Goal: Find specific page/section: Find specific page/section

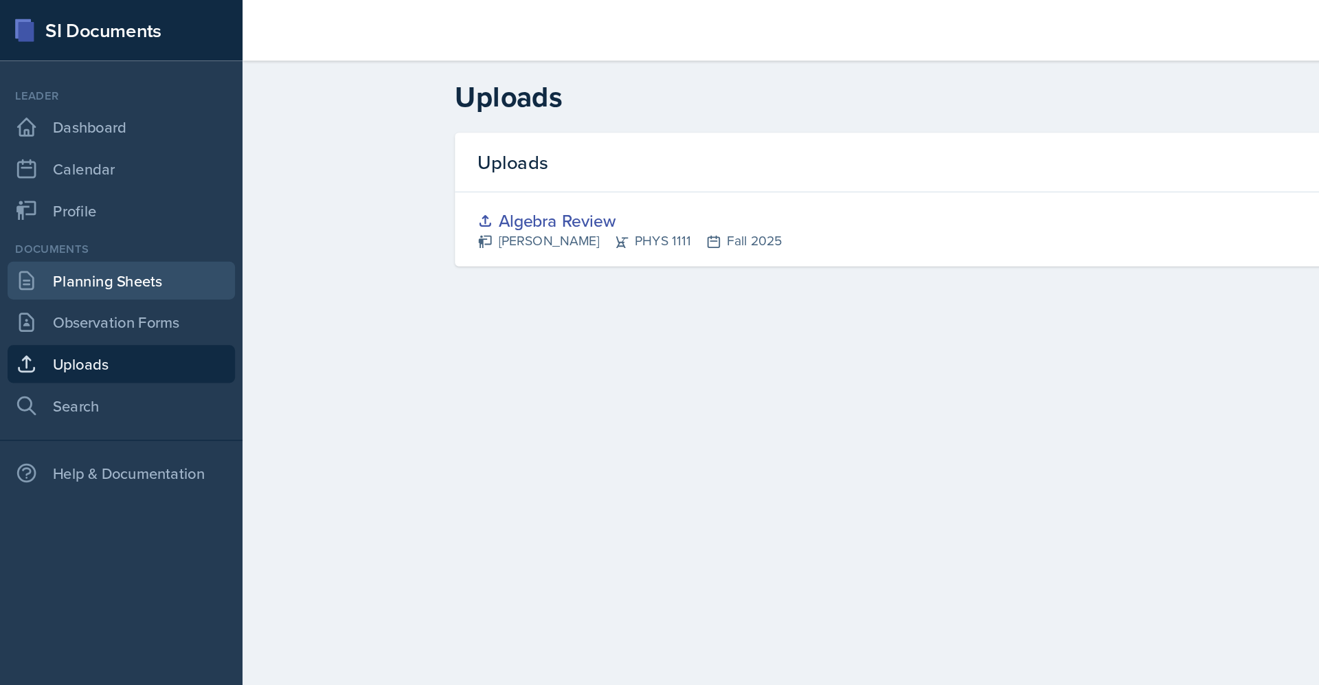
click at [118, 197] on link "Planning Sheets" at bounding box center [87, 203] width 165 height 27
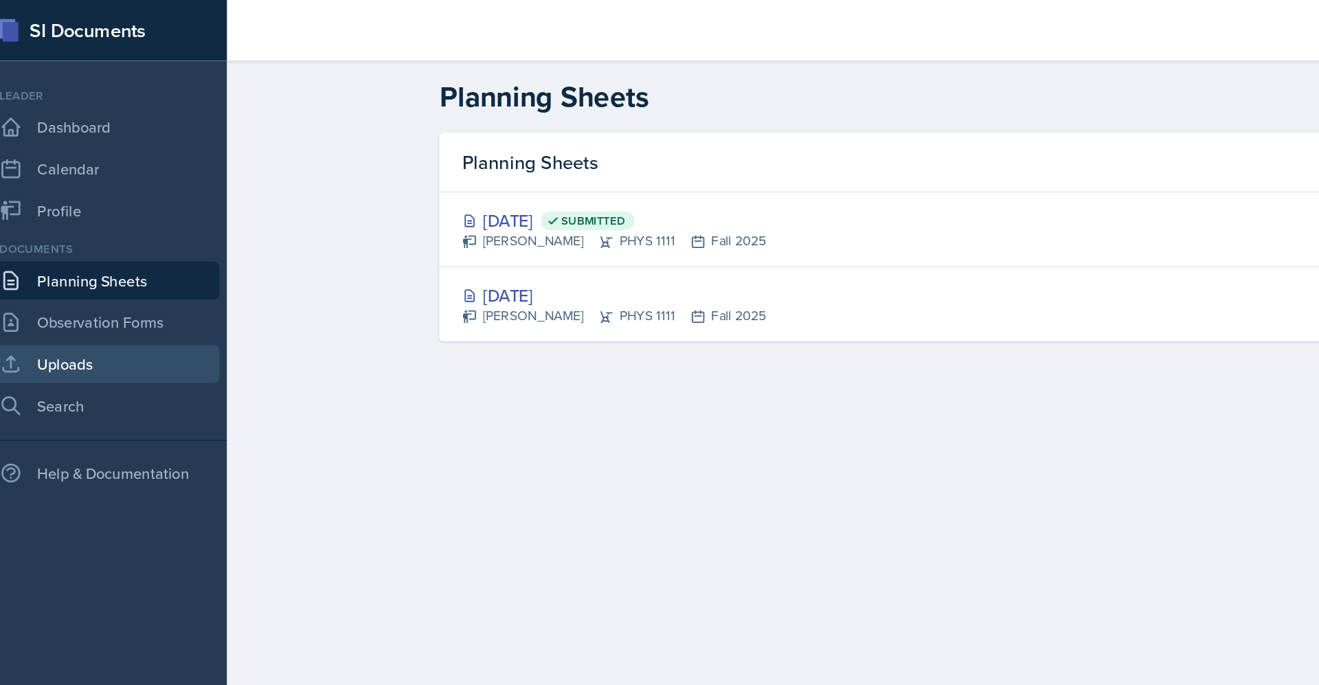
click at [90, 263] on link "Uploads" at bounding box center [87, 263] width 165 height 27
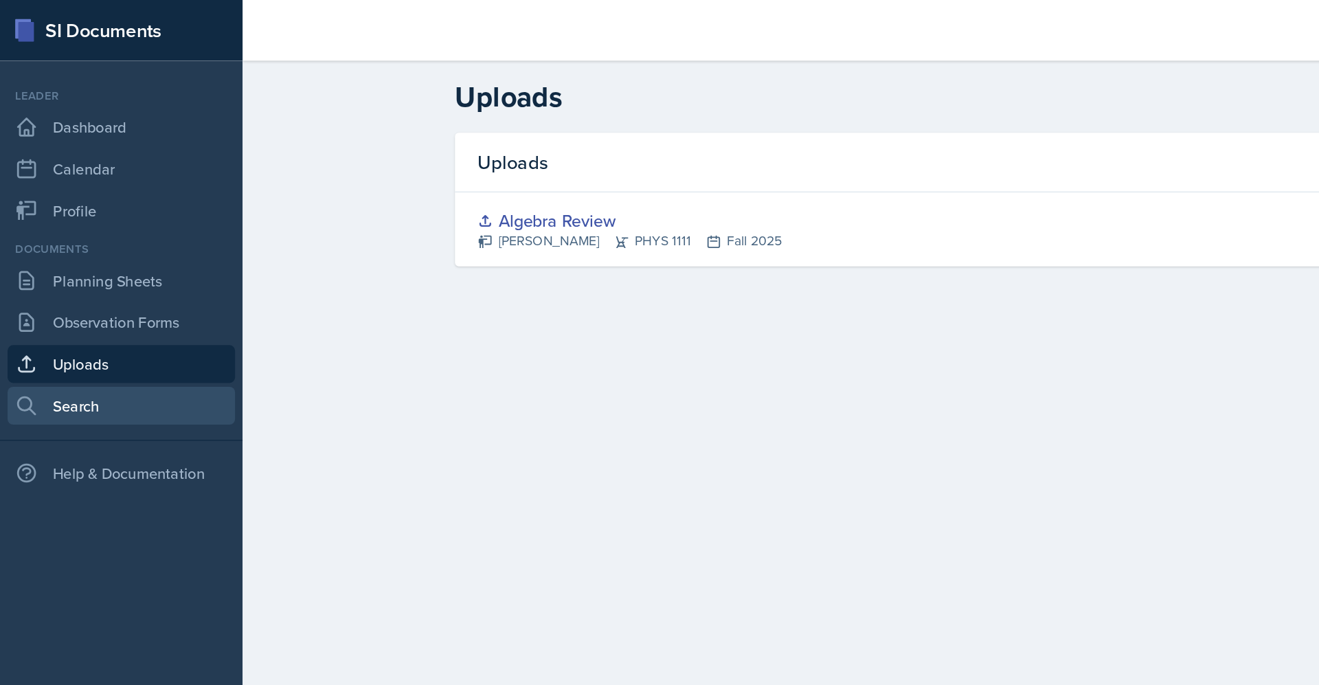
click at [60, 289] on link "Search" at bounding box center [87, 293] width 165 height 27
select select "all"
select select "1"
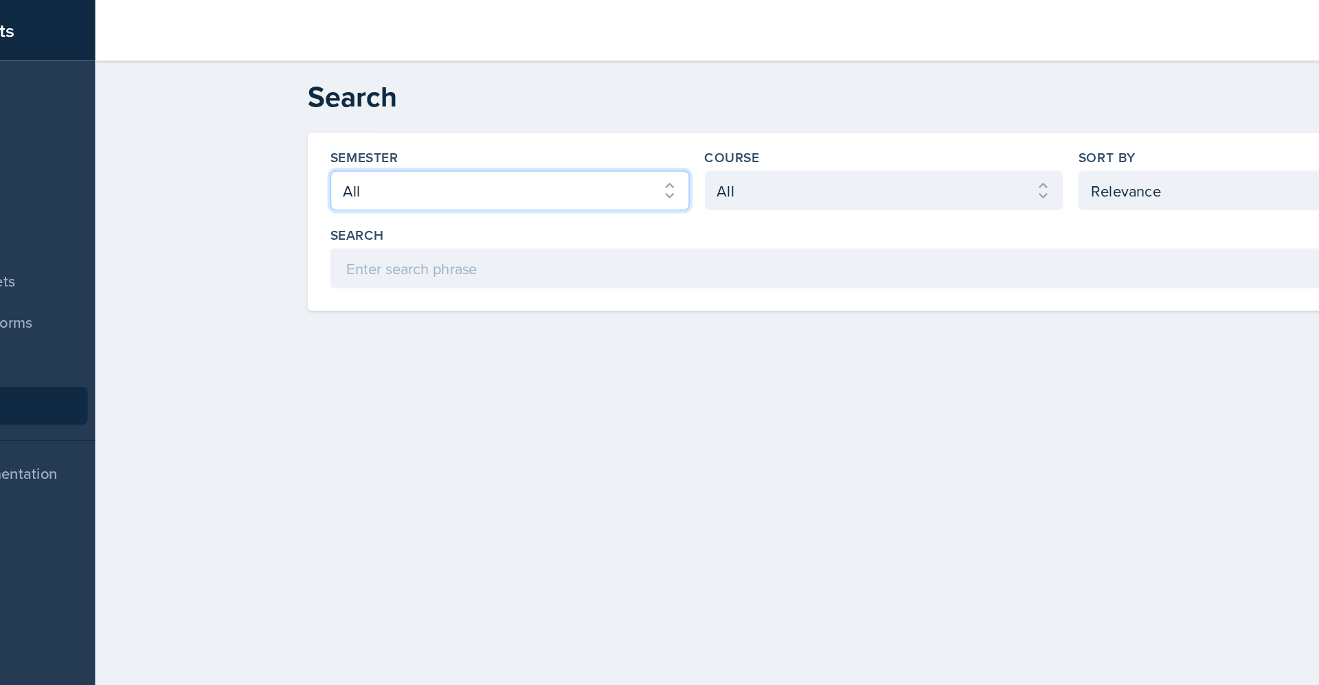
click at [448, 143] on select "Select semester All Fall 2025 Spring 2025 Fall 2024 Spring 2024 Fall 2023 Sprin…" at bounding box center [476, 138] width 260 height 29
select select "e7b6c66a-987a-4ab3-92d3-5526cc86007b"
click at [346, 124] on select "Select semester All Fall 2025 Spring 2025 Fall 2024 Spring 2024 Fall 2023 Sprin…" at bounding box center [476, 138] width 260 height 29
click at [740, 121] on div "Course Select course All ACCT 3101 ACCT 3102 ASTR 1000 BIOL 1100 BIOL 1107 BIOL…" at bounding box center [747, 129] width 260 height 45
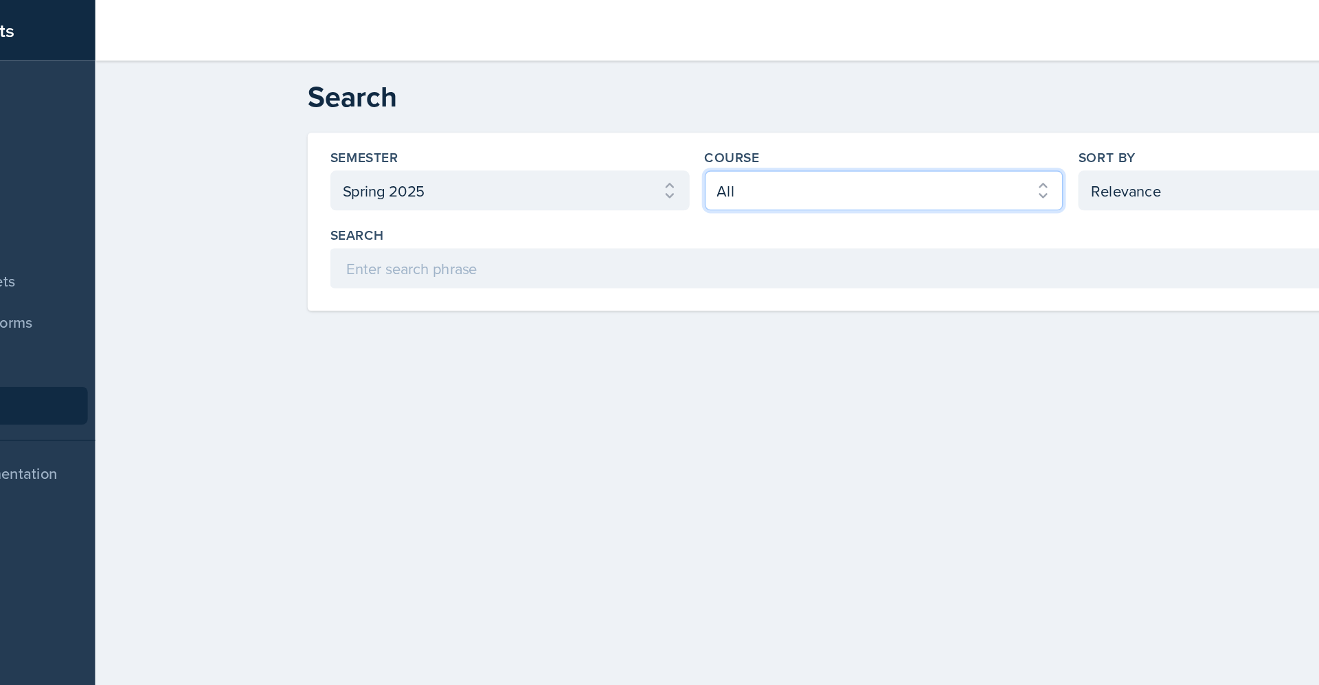
click at [740, 128] on select "Select course All ACCT 3101 ACCT 3102 ASTR 1000 BIOL 1100 BIOL 1107 BIOL 1108 B…" at bounding box center [747, 138] width 260 height 29
select select "0f5718e1-b2e4-4c10-acc4-71a11479364b"
click at [617, 124] on select "Select course All ACCT 3101 ACCT 3102 ASTR 1000 BIOL 1100 BIOL 1107 BIOL 1108 B…" at bounding box center [747, 138] width 260 height 29
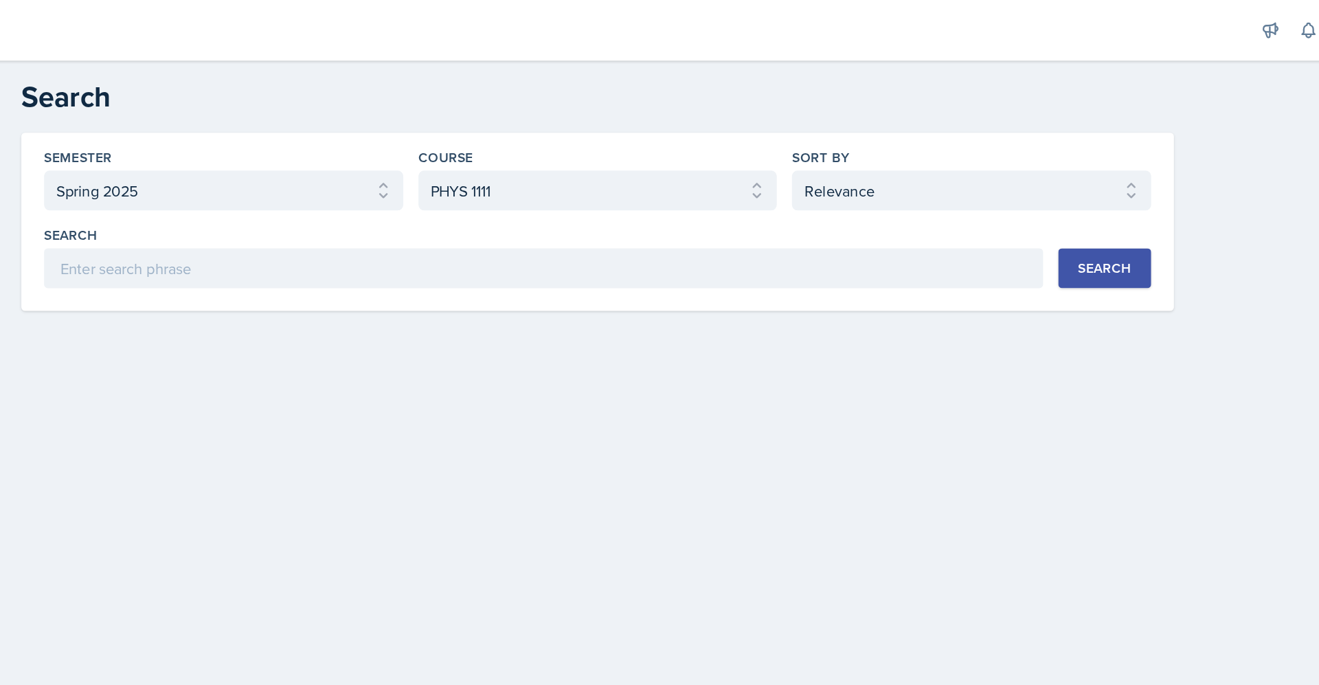
click at [1146, 201] on button "Search" at bounding box center [1114, 194] width 67 height 29
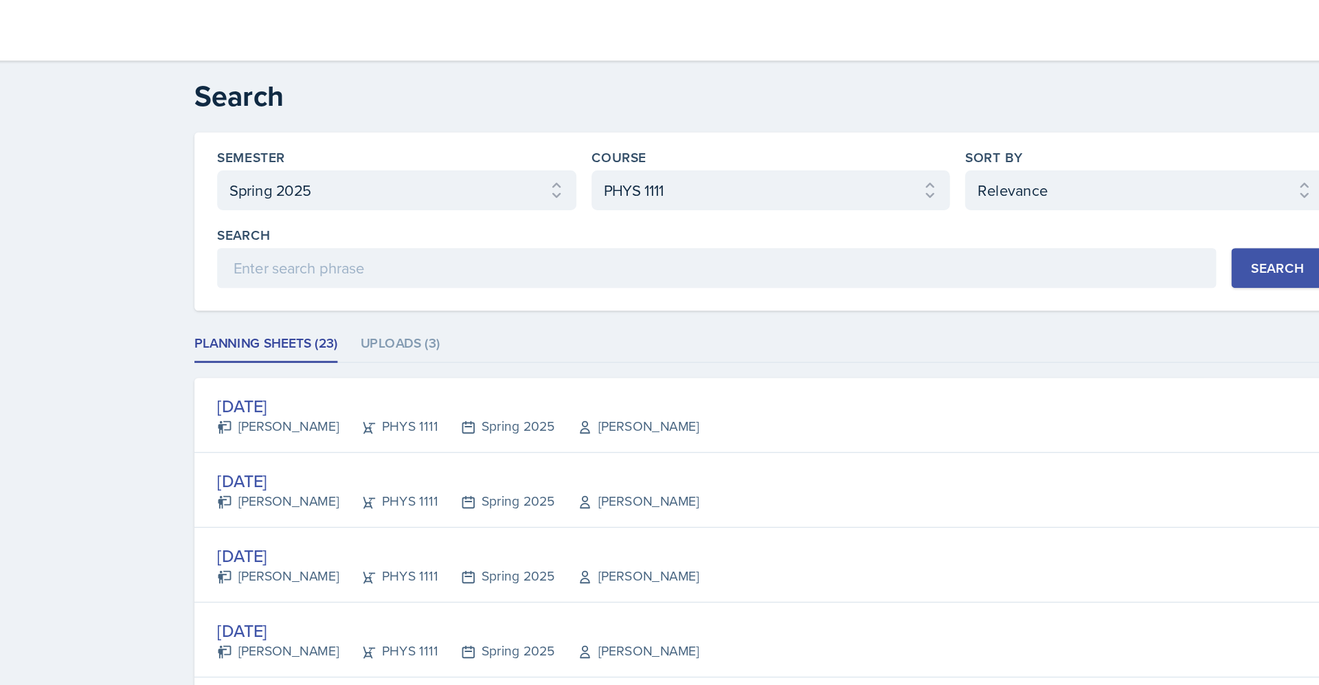
click at [538, 123] on div "Semester Select semester All Fall 2025 Spring 2025 Fall 2024 Spring 2024 Fall 2…" at bounding box center [476, 129] width 260 height 45
click at [538, 128] on select "Select semester All Fall 2025 Spring 2025 Fall 2024 Spring 2024 Fall 2023 Sprin…" at bounding box center [476, 138] width 260 height 29
click at [346, 124] on select "Select semester All Fall 2025 Spring 2025 Fall 2024 Spring 2024 Fall 2023 Sprin…" at bounding box center [476, 138] width 260 height 29
click at [1119, 187] on button "Search" at bounding box center [1114, 194] width 67 height 29
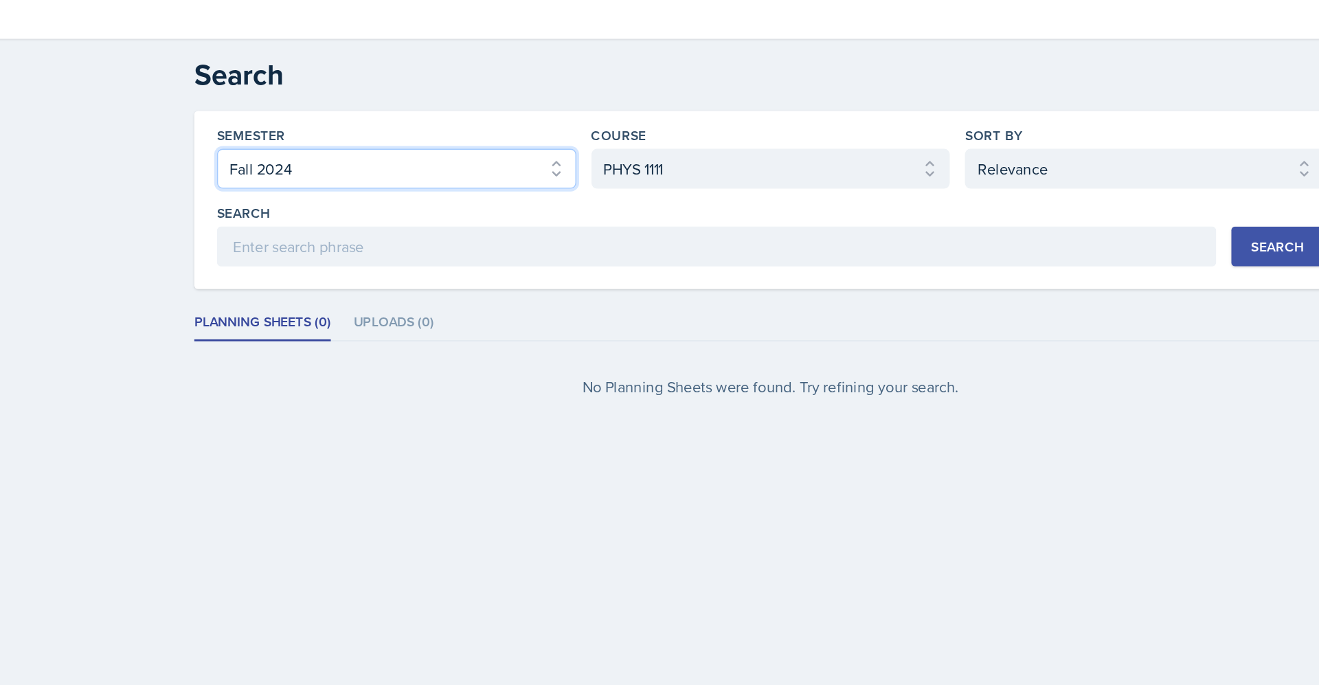
click at [532, 141] on select "Select semester All Fall 2025 Spring 2025 Fall 2024 Spring 2024 Fall 2023 Sprin…" at bounding box center [476, 138] width 260 height 29
select select "b95d2253-5877-4a86-98d0-f81876ad46d6"
click at [346, 124] on select "Select semester All Fall 2025 Spring 2025 Fall 2024 Spring 2024 Fall 2023 Sprin…" at bounding box center [476, 138] width 260 height 29
click at [1086, 208] on button "Search" at bounding box center [1114, 194] width 67 height 29
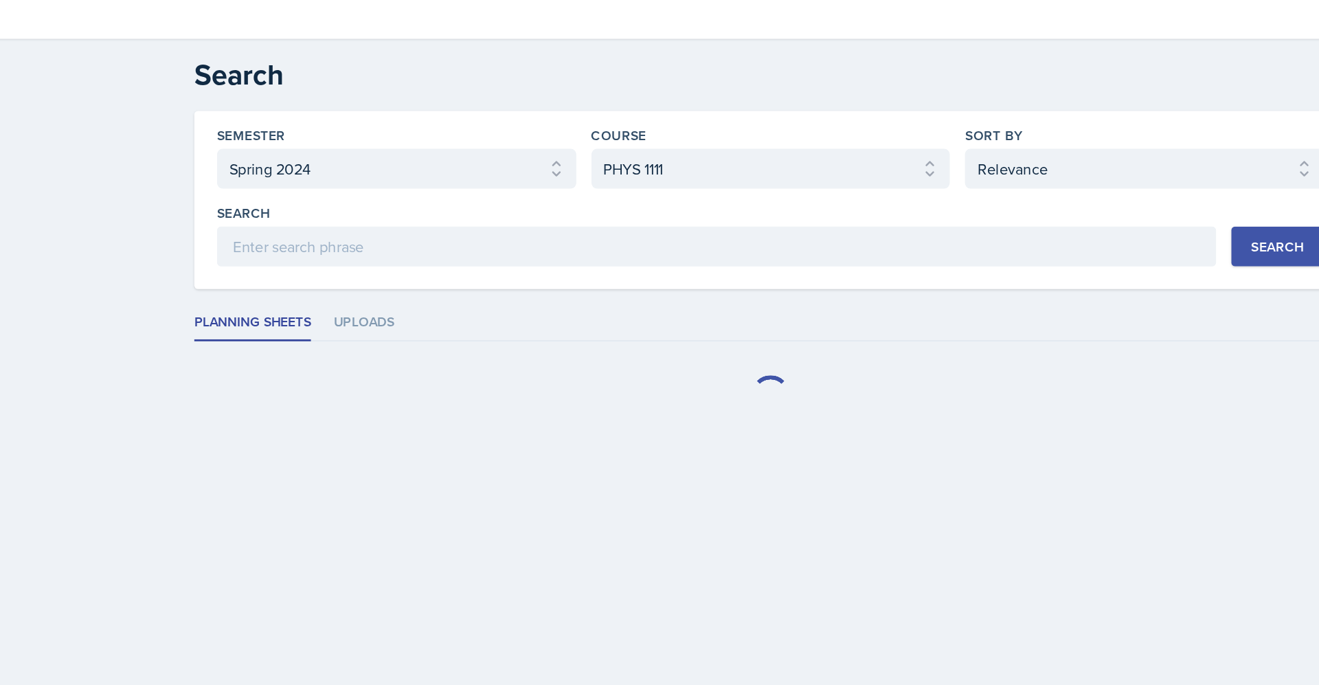
click at [1096, 196] on div "Search" at bounding box center [1114, 194] width 38 height 11
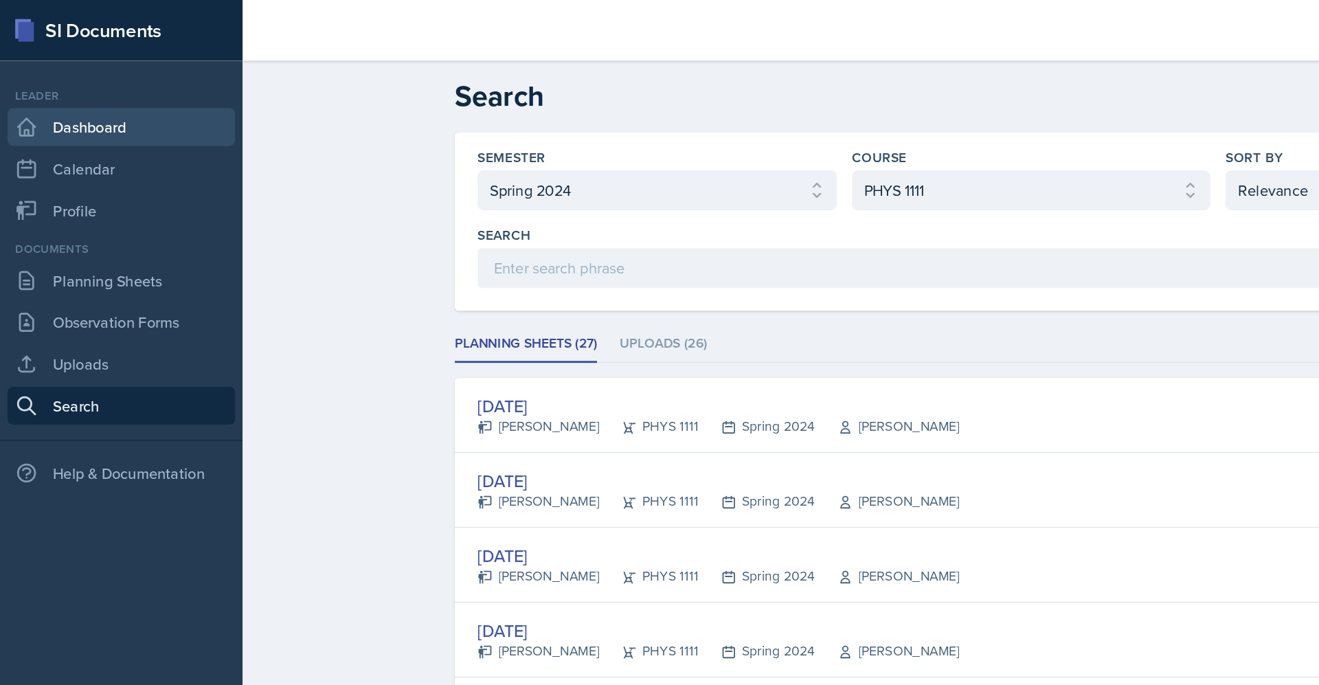
click at [102, 87] on link "Dashboard" at bounding box center [87, 91] width 165 height 27
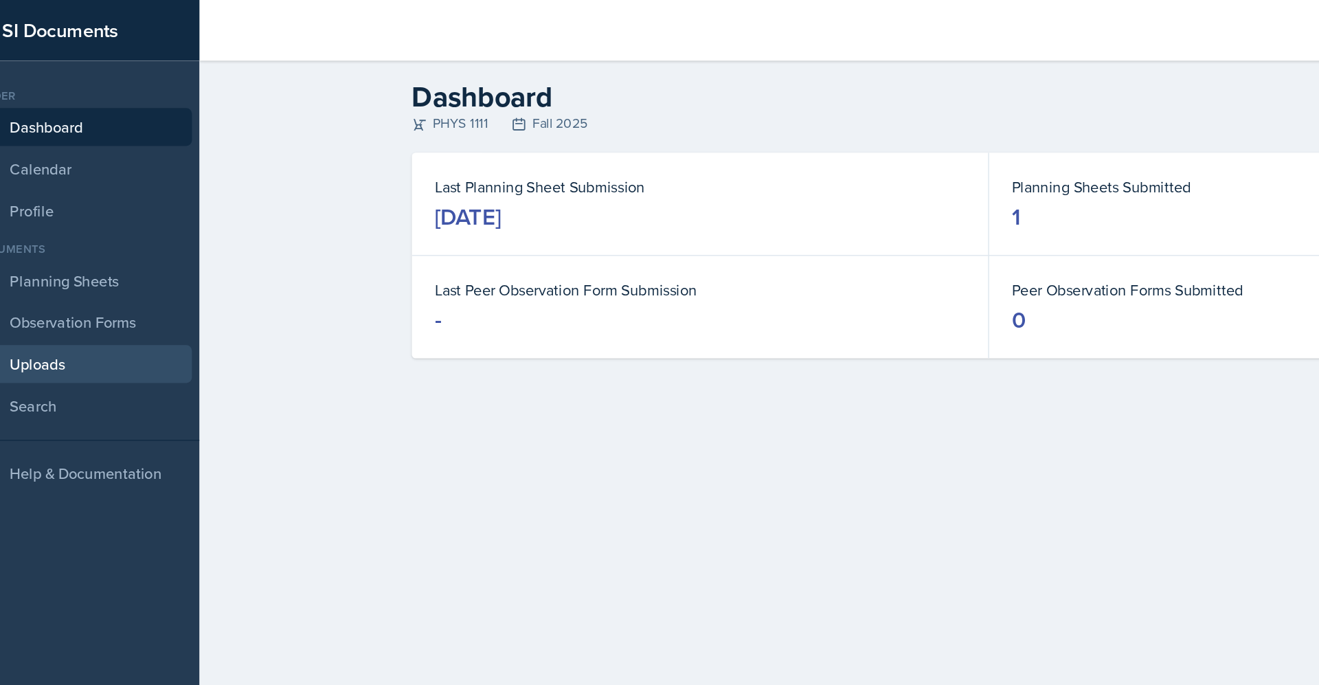
click at [108, 259] on link "Uploads" at bounding box center [87, 263] width 165 height 27
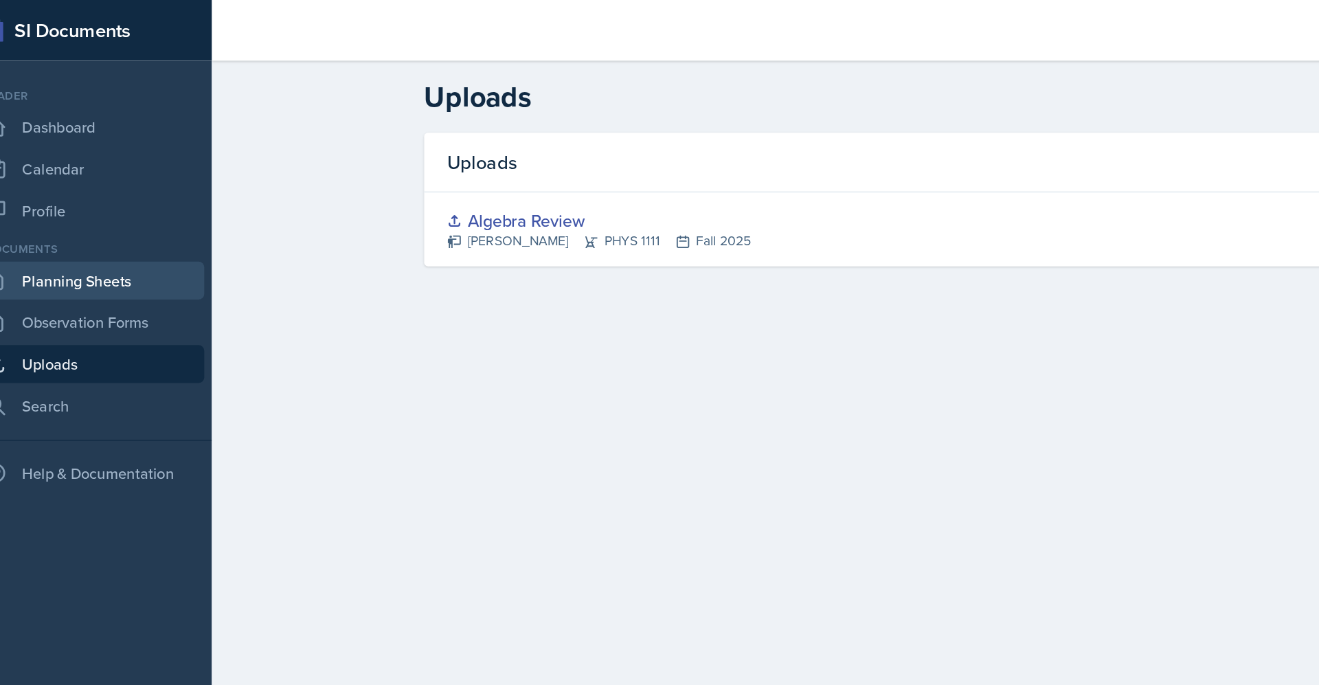
click at [119, 204] on link "Planning Sheets" at bounding box center [87, 203] width 165 height 27
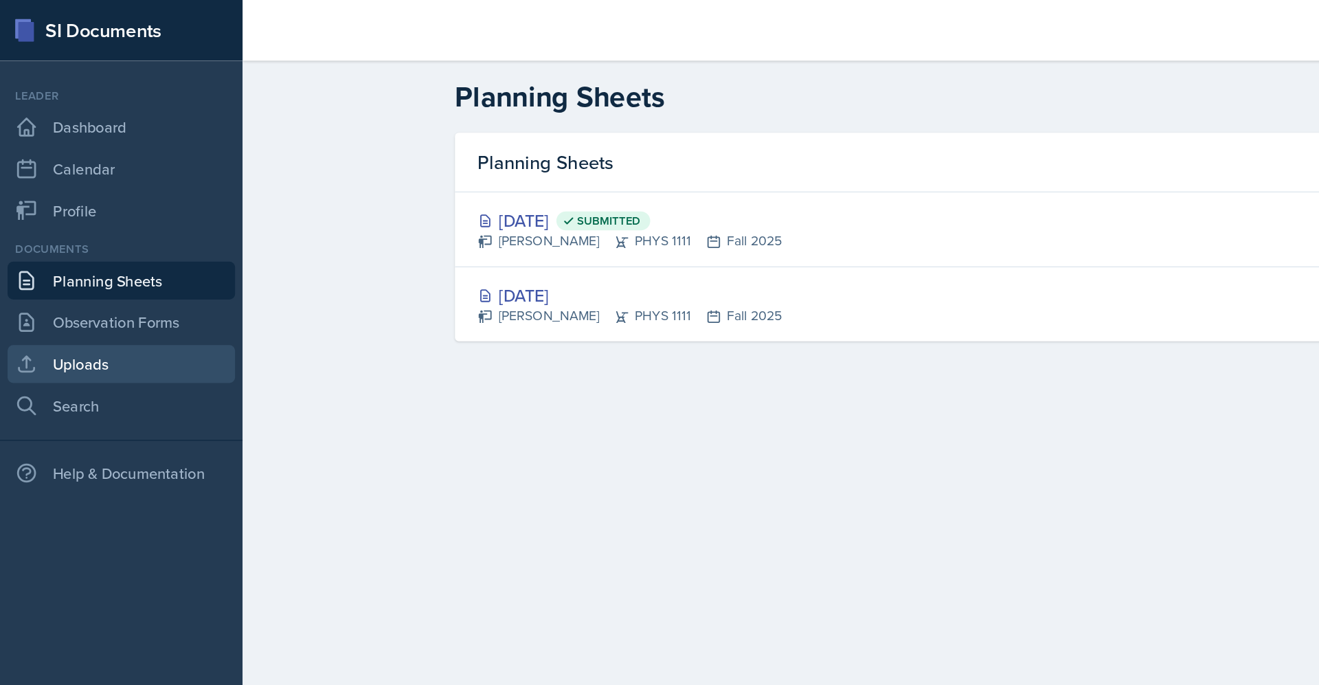
click at [66, 267] on link "Uploads" at bounding box center [87, 263] width 165 height 27
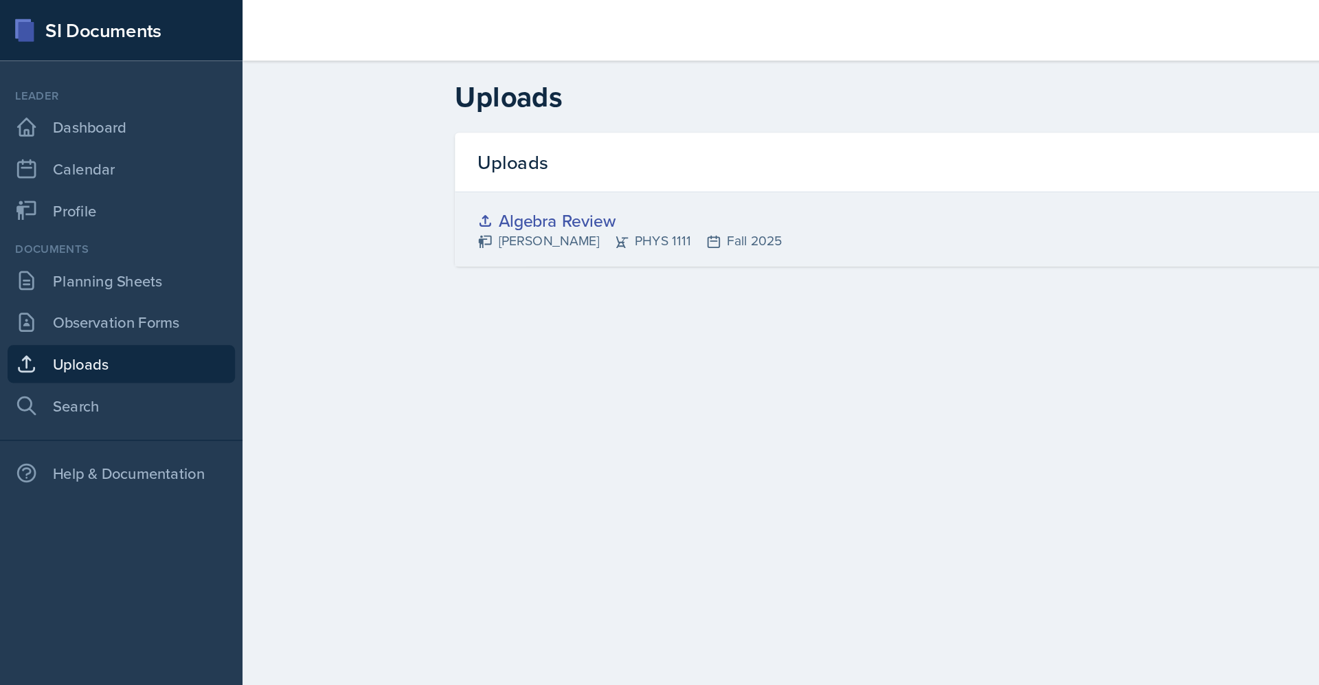
click at [415, 147] on div "Algebra Review [PERSON_NAME] PHYS 1111 Fall 2025" at bounding box center [747, 166] width 835 height 54
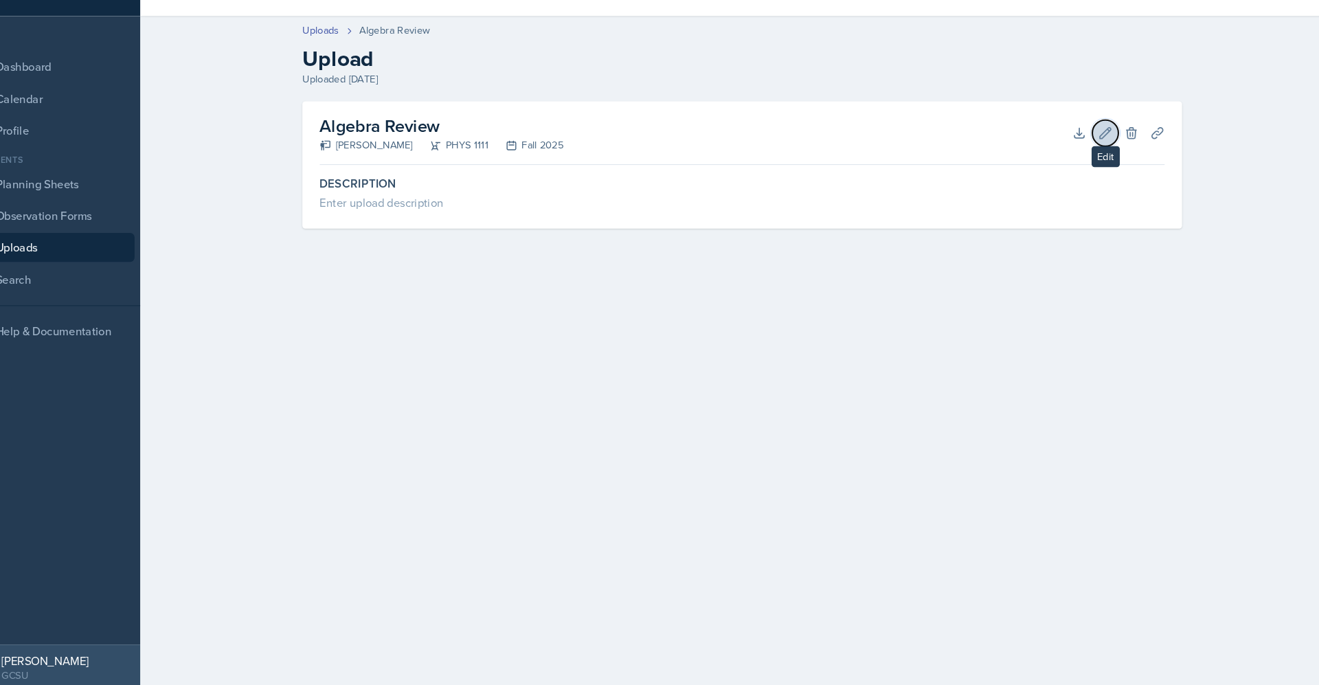
click at [1096, 155] on icon at bounding box center [1092, 155] width 14 height 14
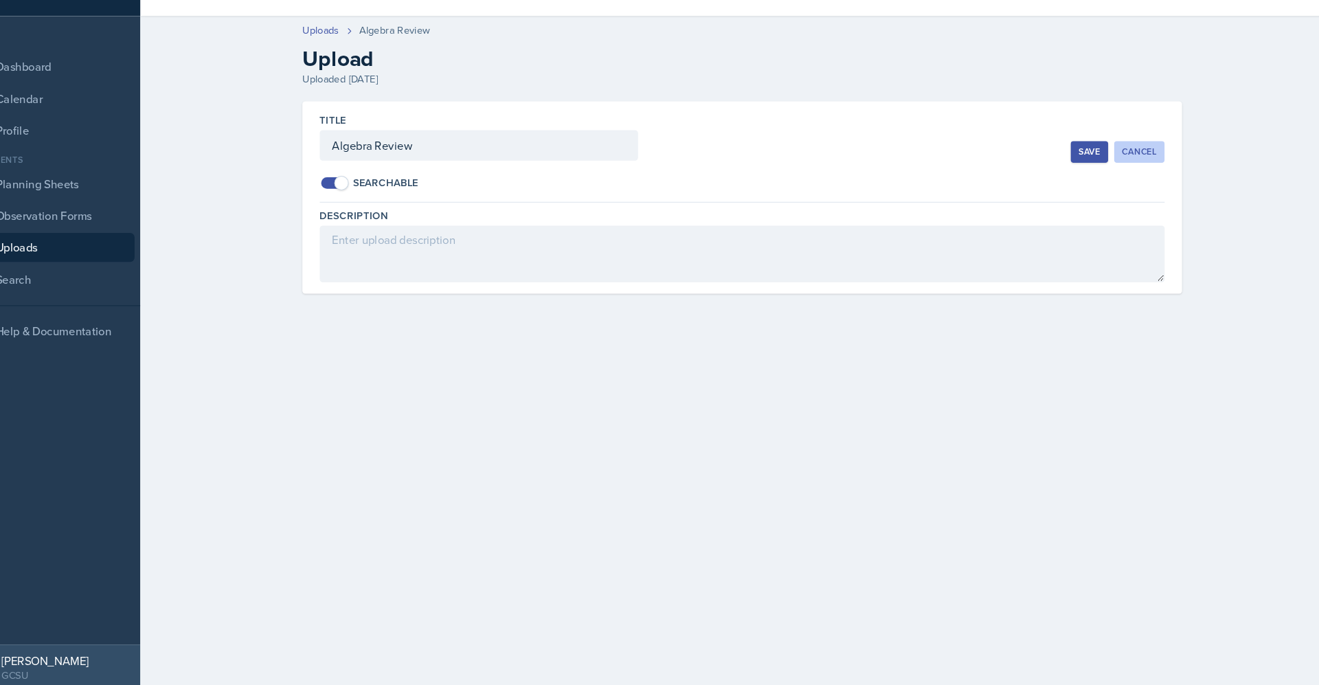
click at [1124, 180] on button "Cancel" at bounding box center [1124, 173] width 48 height 21
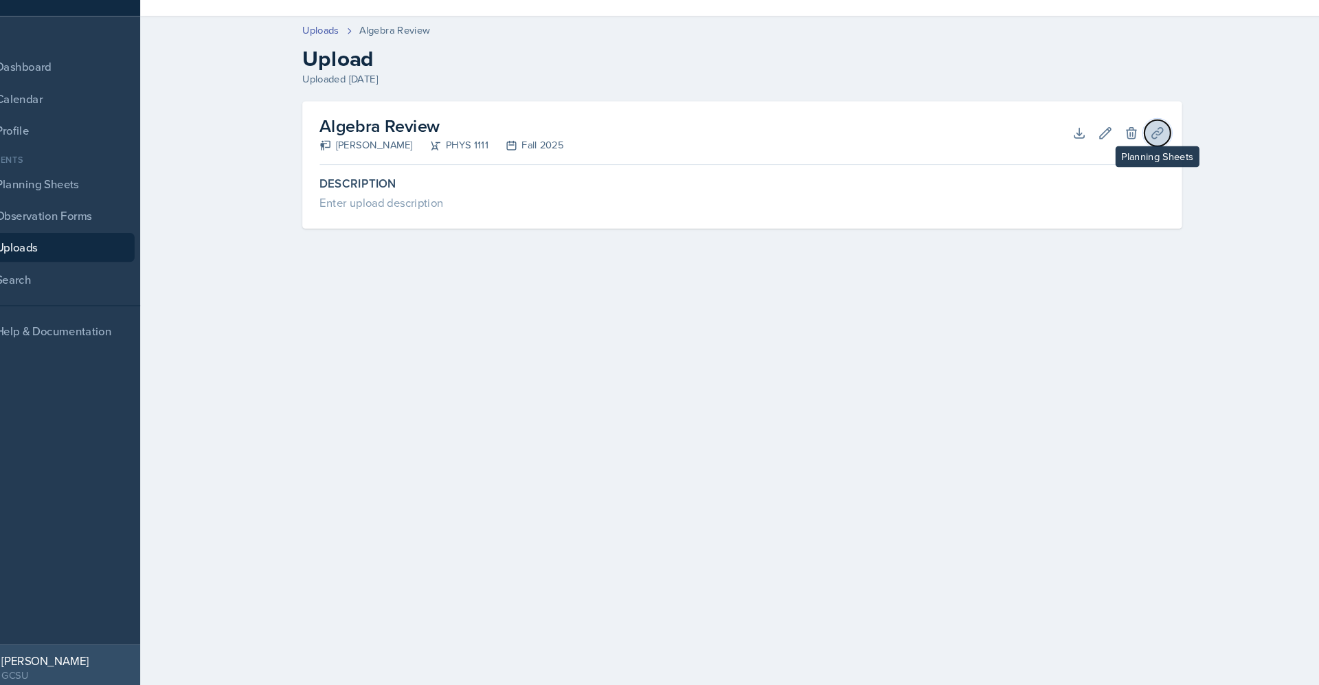
click at [1138, 155] on icon at bounding box center [1141, 155] width 10 height 10
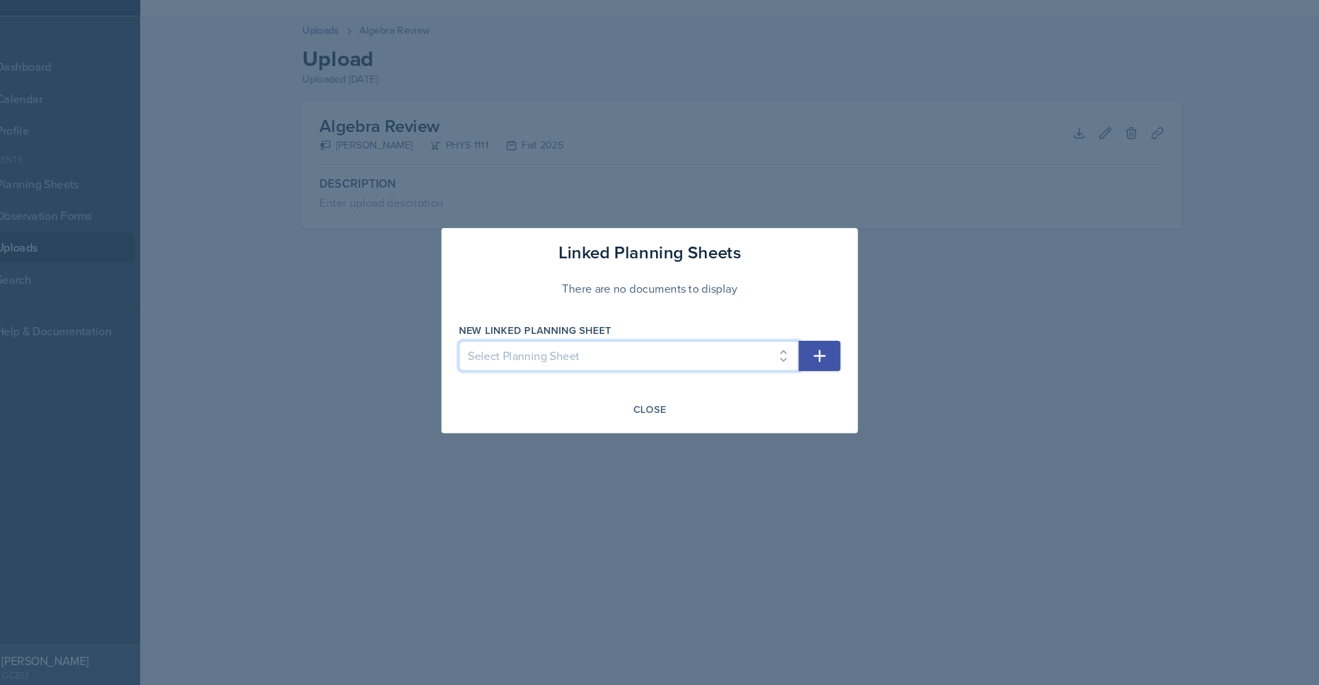
click at [708, 367] on select "Select Planning Sheet [DATE] [DATE]" at bounding box center [639, 366] width 323 height 29
select select "e8039f9d-458a-461b-94da-80f0b08dec4b"
click at [478, 352] on select "Select Planning Sheet [DATE] [DATE]" at bounding box center [639, 366] width 323 height 29
click at [646, 419] on div "Close" at bounding box center [659, 417] width 32 height 11
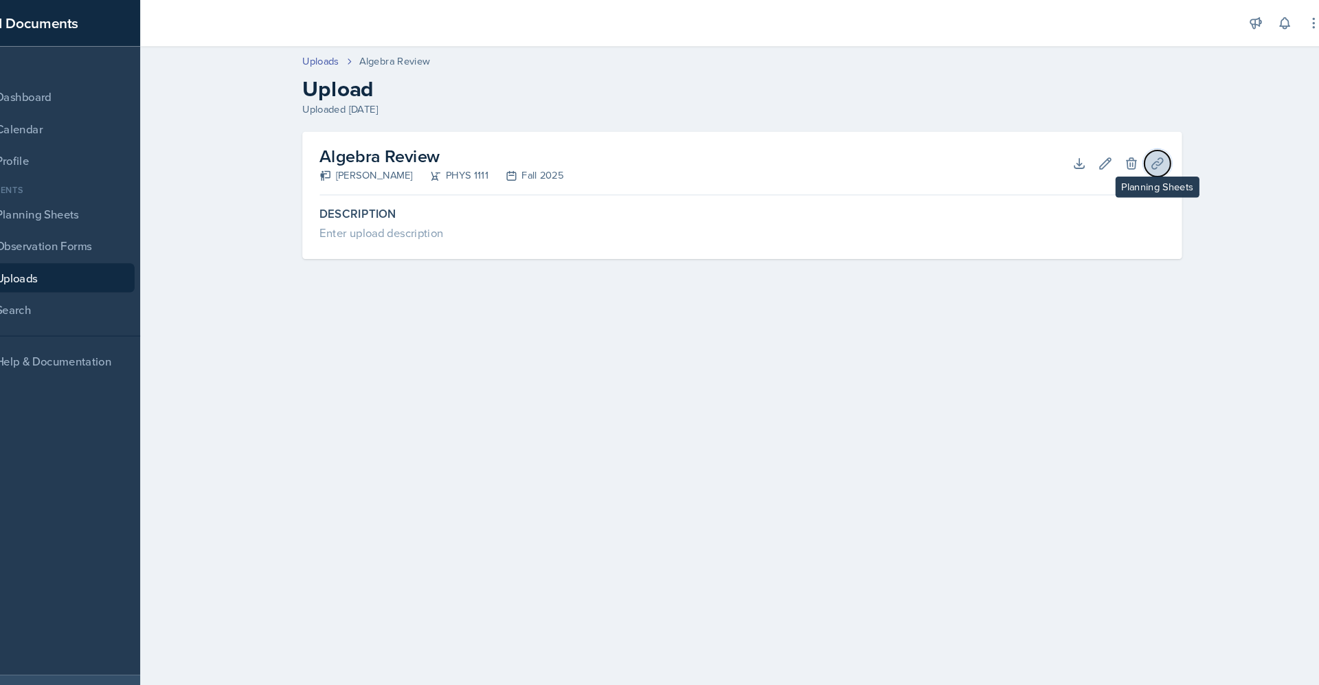
click at [1143, 156] on icon at bounding box center [1141, 155] width 10 height 10
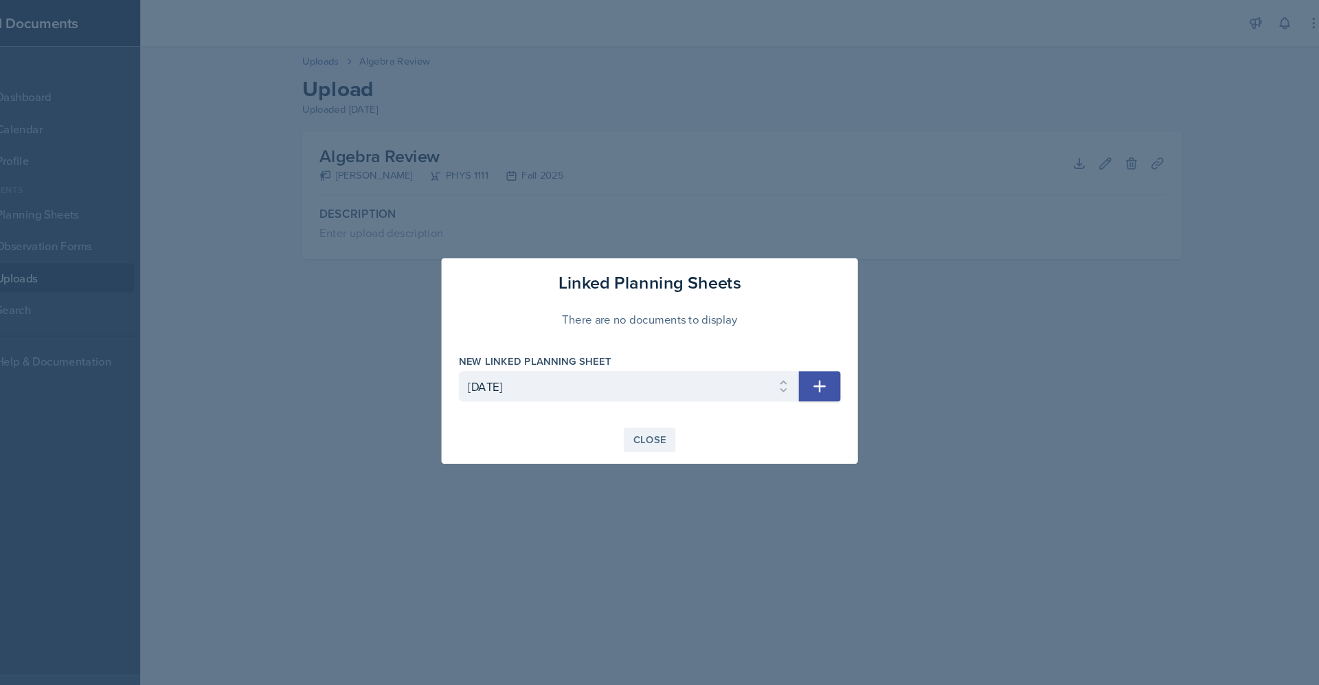
click at [650, 415] on div "Close" at bounding box center [659, 417] width 32 height 11
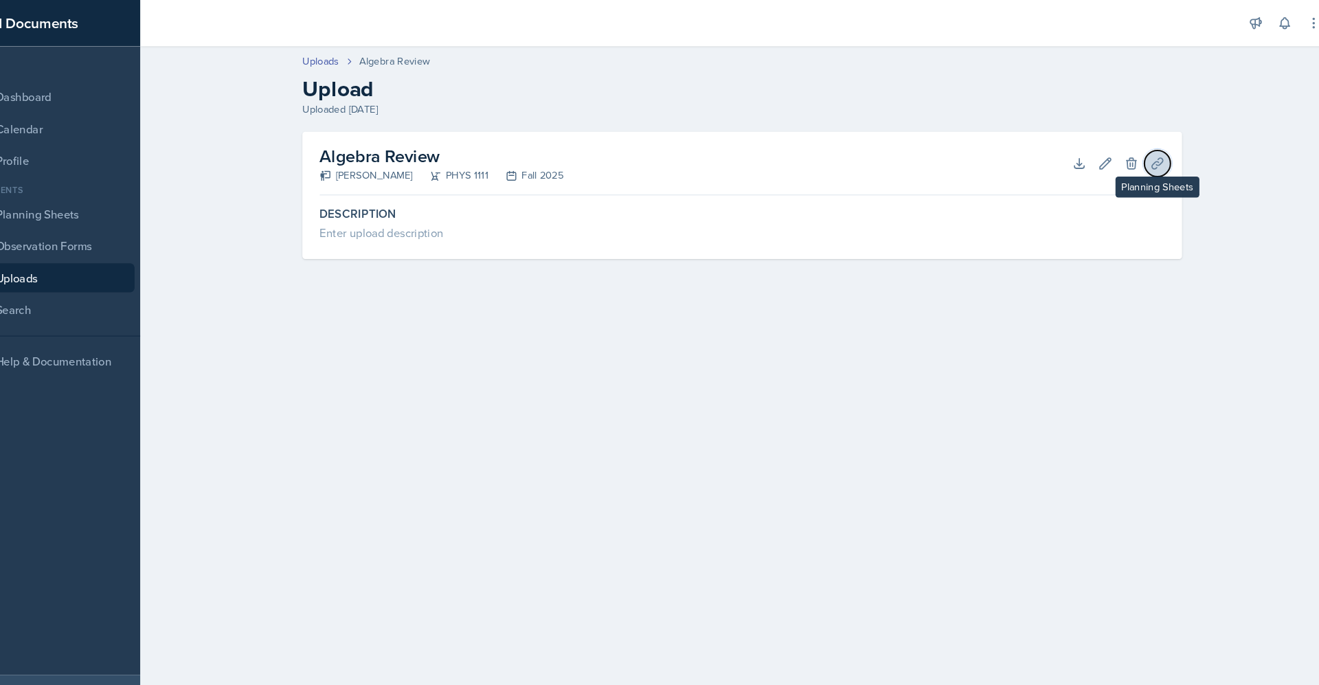
click at [1141, 159] on icon at bounding box center [1141, 155] width 14 height 14
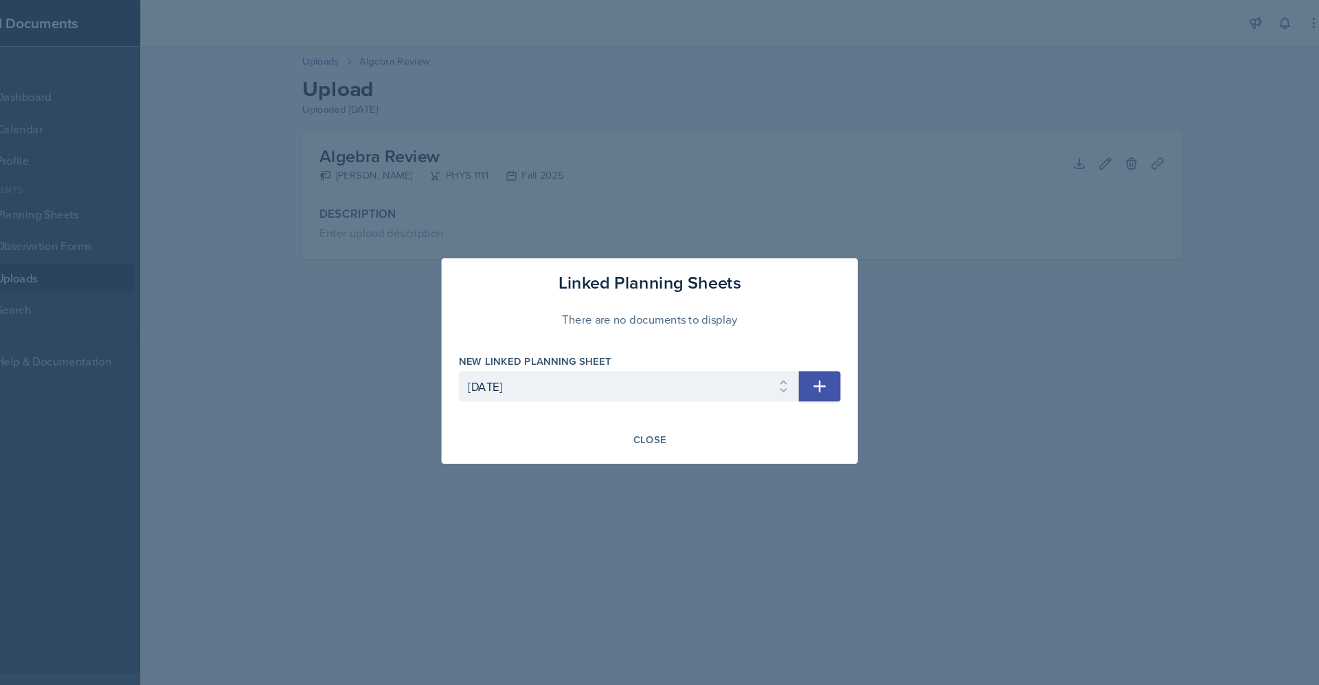
click at [823, 372] on icon "button" at bounding box center [820, 366] width 16 height 16
select select
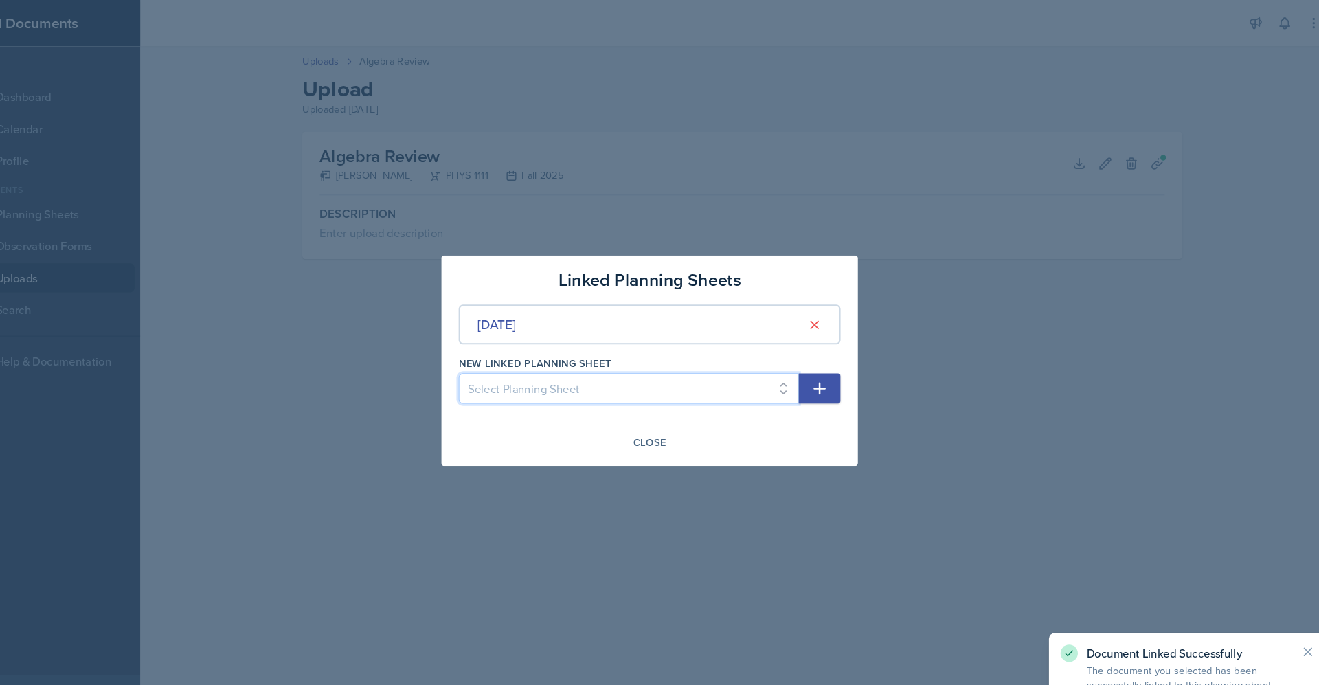
click at [664, 374] on select "Select Planning Sheet [DATE]" at bounding box center [639, 368] width 323 height 29
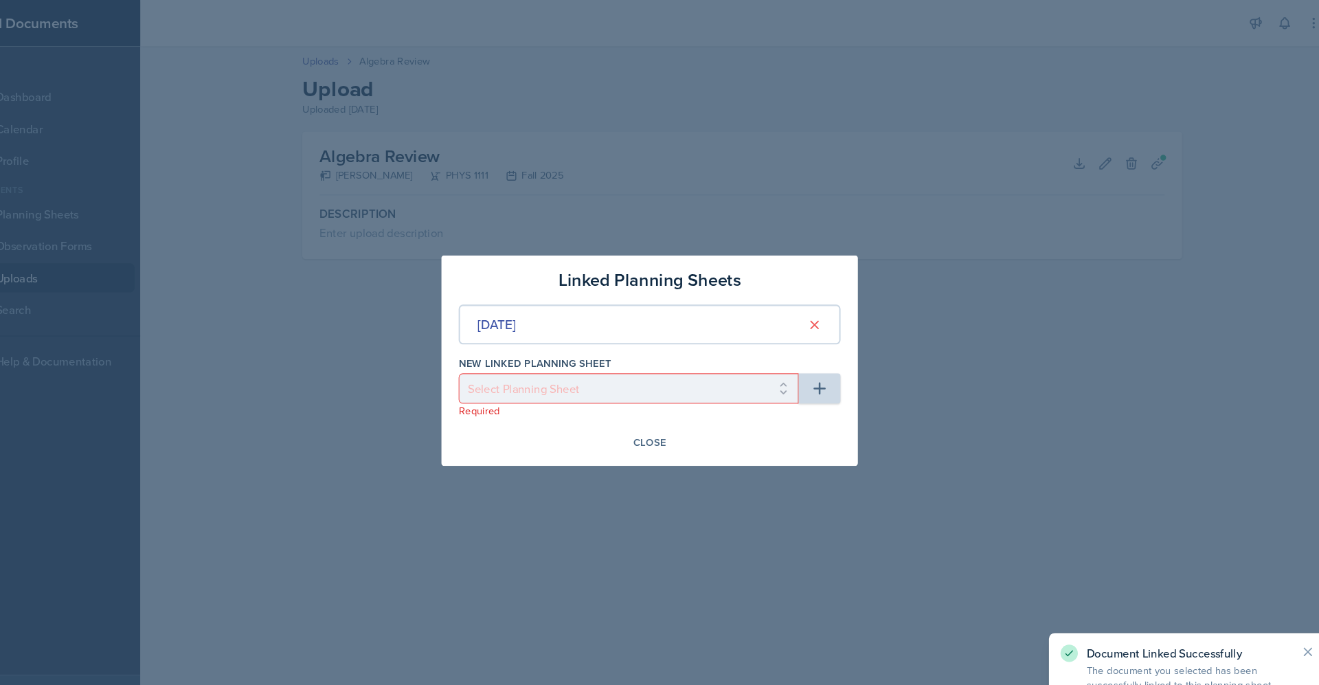
click at [663, 525] on div at bounding box center [659, 342] width 1319 height 685
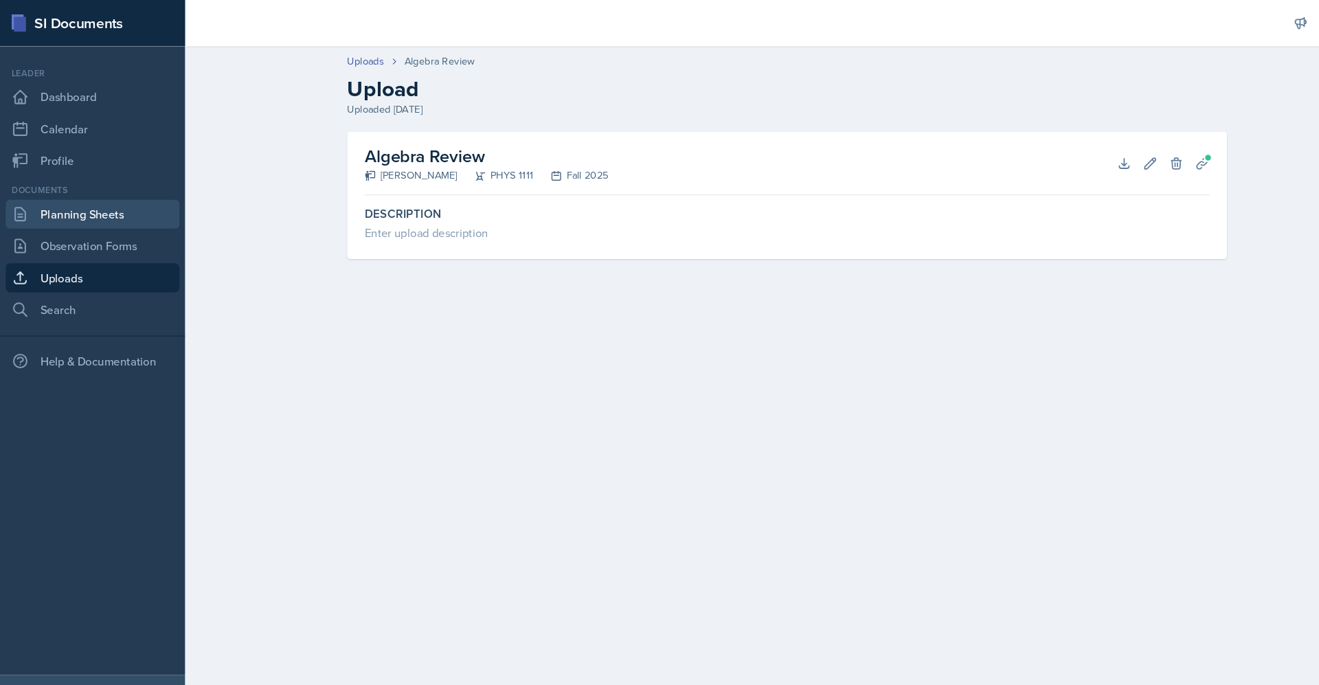
click at [109, 204] on link "Planning Sheets" at bounding box center [87, 203] width 165 height 27
